Goal: Information Seeking & Learning: Learn about a topic

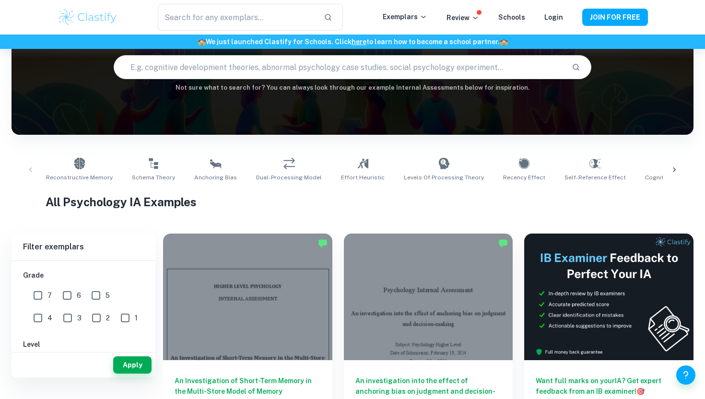
scroll to position [45, 0]
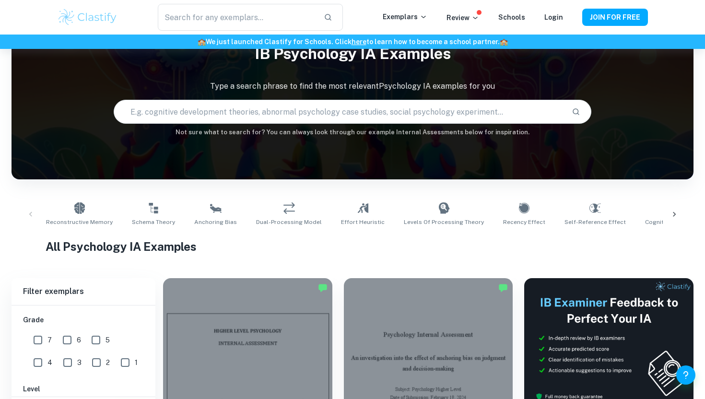
click at [362, 108] on input "text" at bounding box center [338, 111] width 449 height 27
type input "[PERSON_NAME] & [PERSON_NAME]"
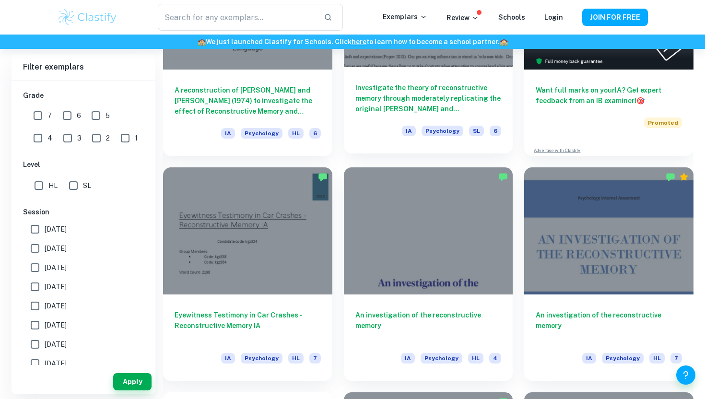
scroll to position [381, 0]
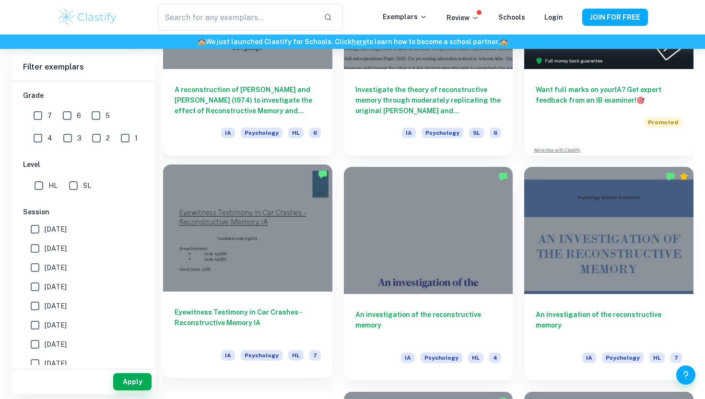
click at [242, 318] on h6 "Eyewitness Testimony in Car Crashes - Reconstructive Memory IA" at bounding box center [247, 323] width 146 height 32
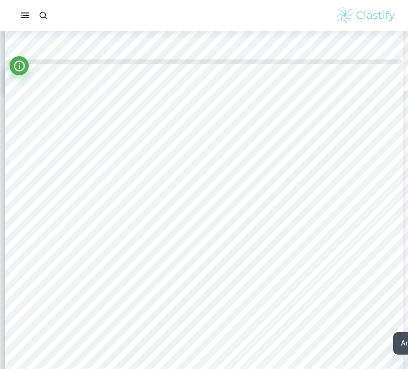
scroll to position [1666, 0]
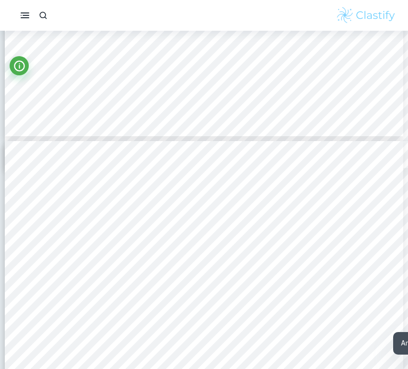
type input "5"
